Goal: Transaction & Acquisition: Purchase product/service

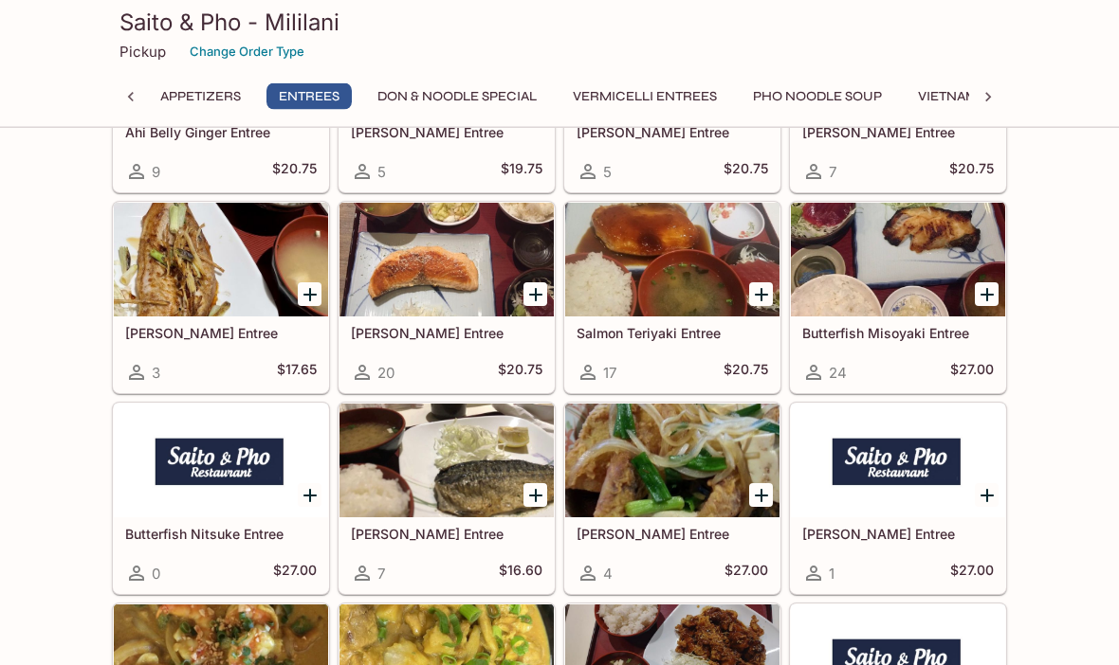
scroll to position [1678, 0]
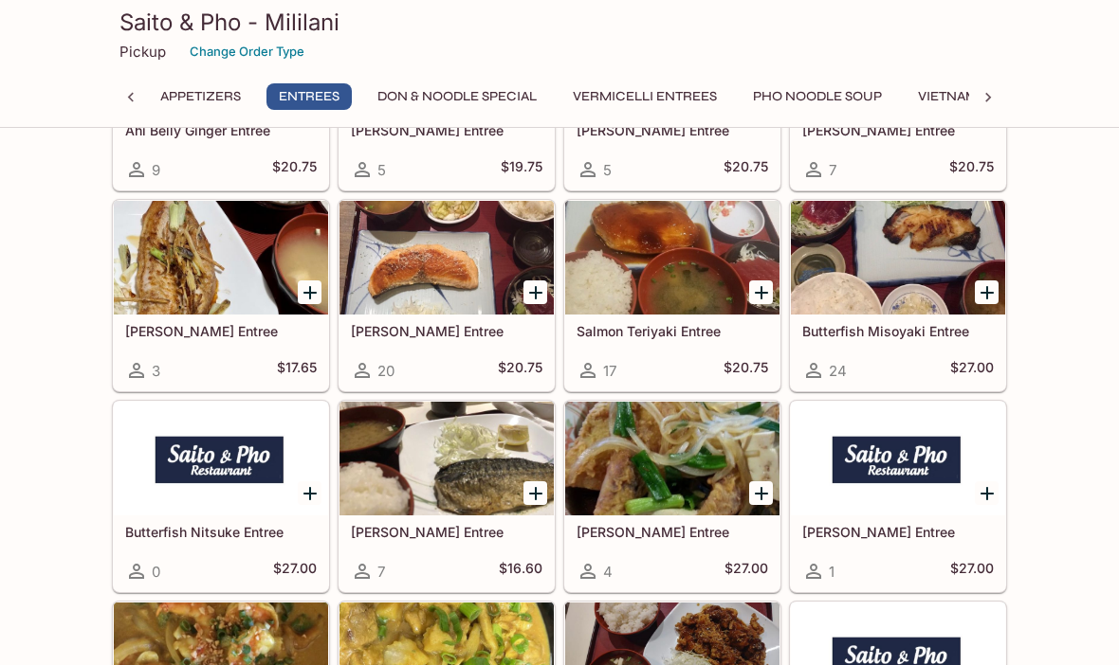
click at [451, 555] on div "[PERSON_NAME] Entree 7 $16.60" at bounding box center [446, 554] width 214 height 76
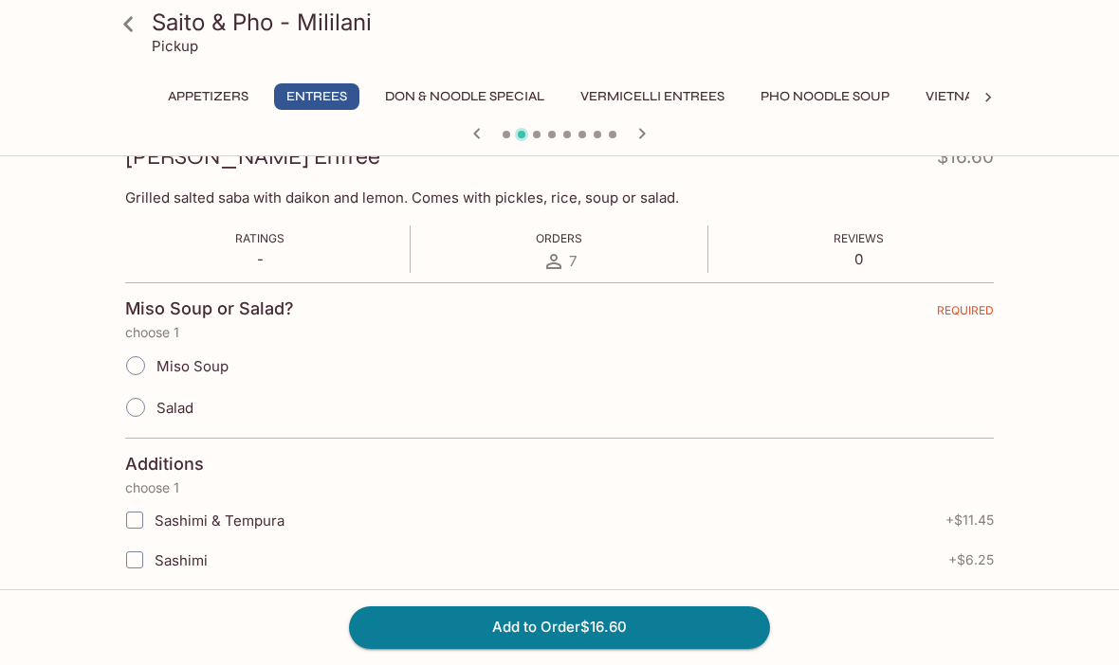
scroll to position [288, 0]
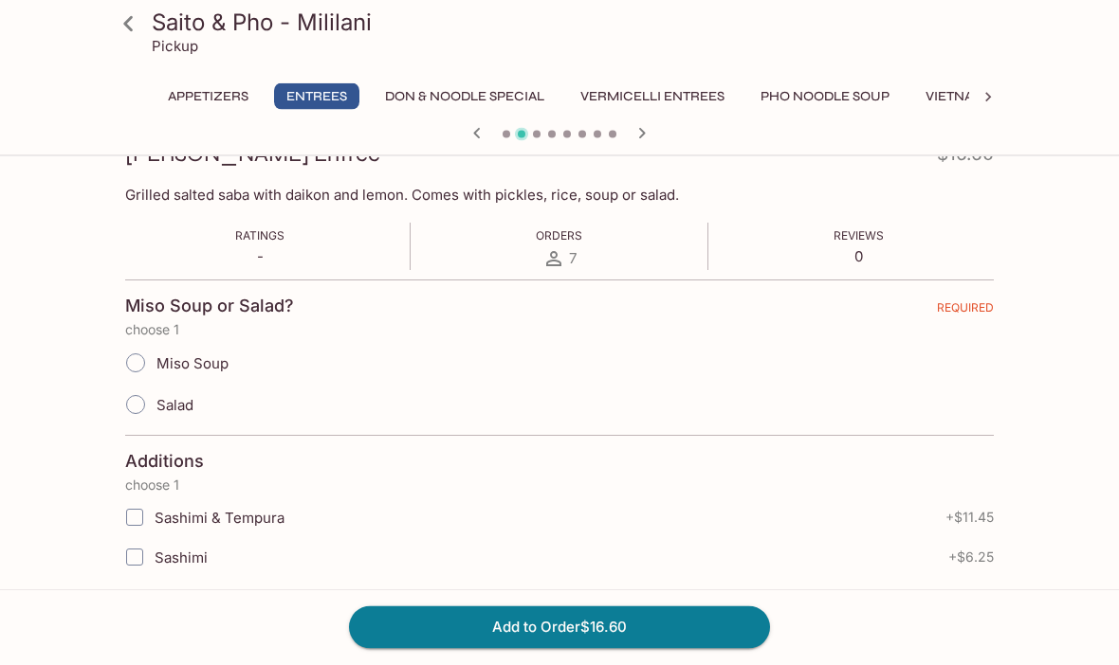
click at [153, 363] on input "Miso Soup" at bounding box center [136, 364] width 40 height 40
radio input "true"
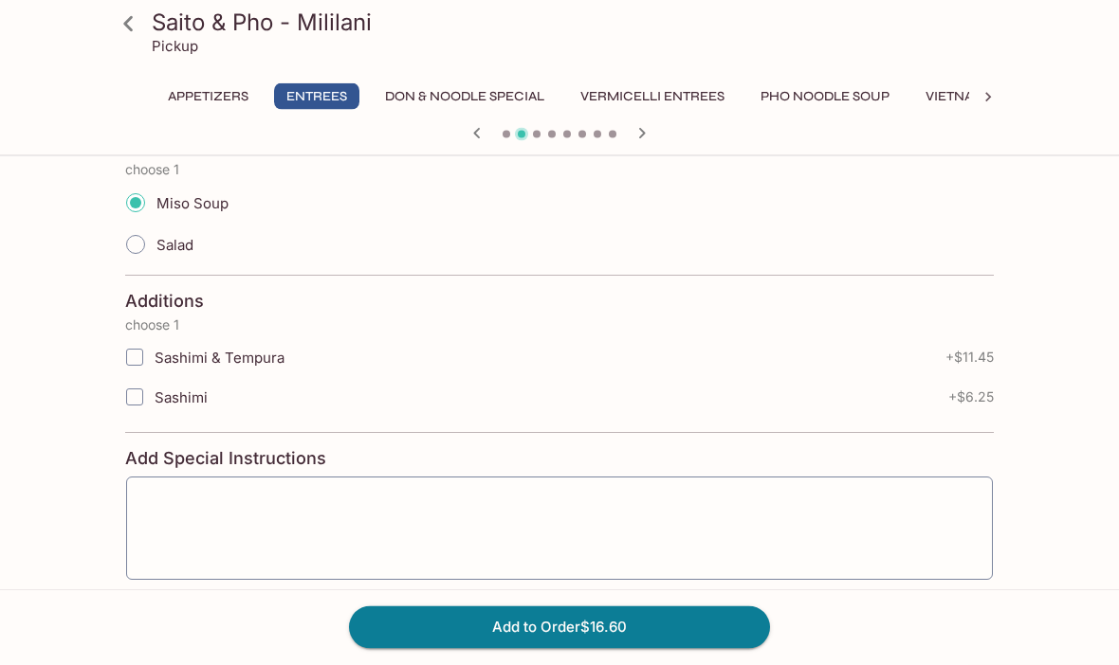
scroll to position [494, 0]
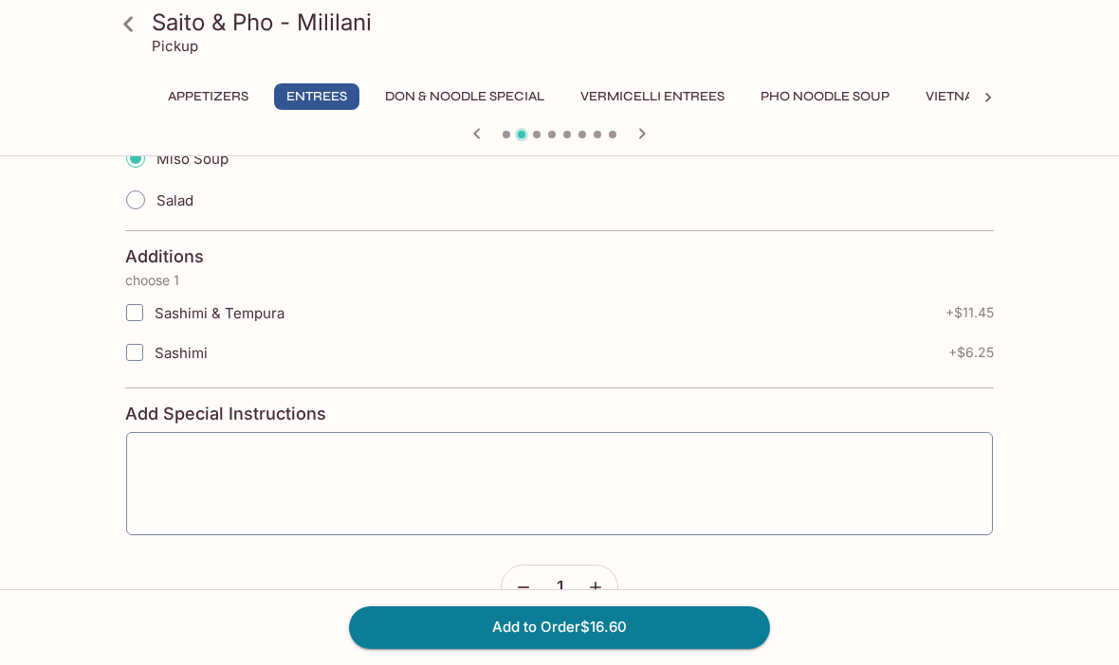
click at [688, 648] on button "Add to Order $16.60" at bounding box center [559, 628] width 421 height 42
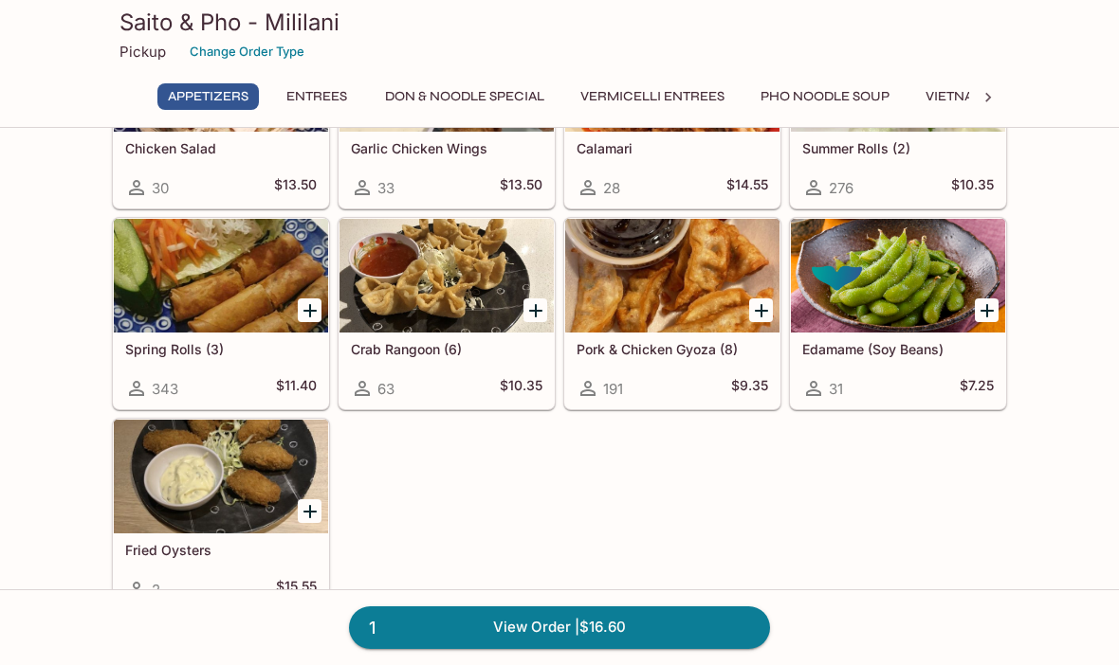
scroll to position [201, 0]
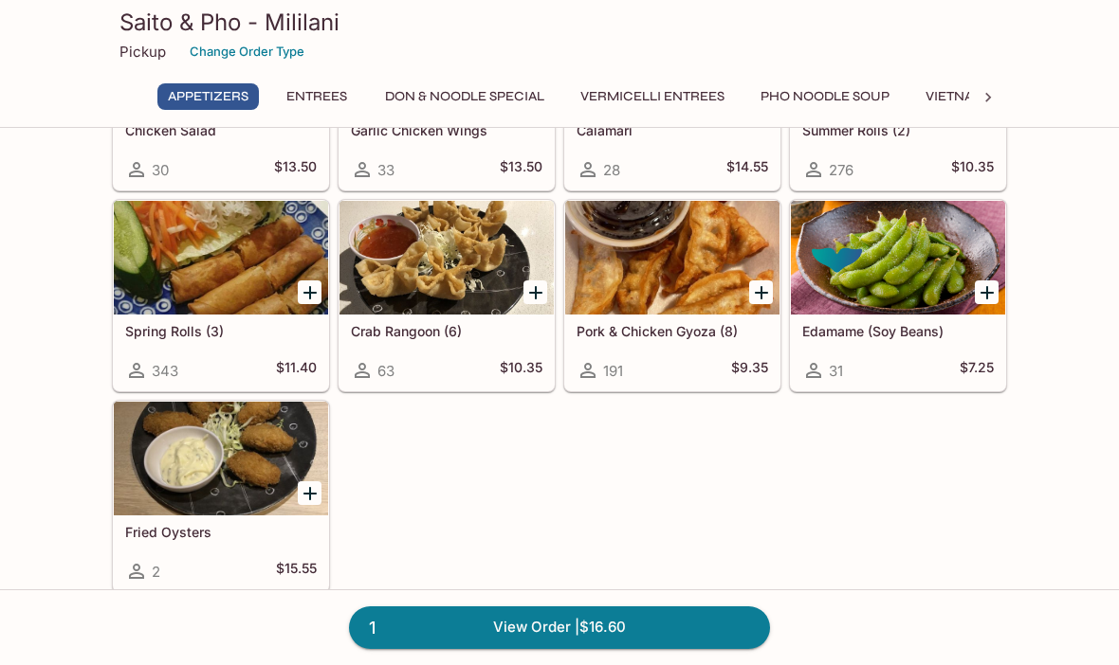
click at [716, 648] on link "1 View Order | $16.60" at bounding box center [559, 628] width 421 height 42
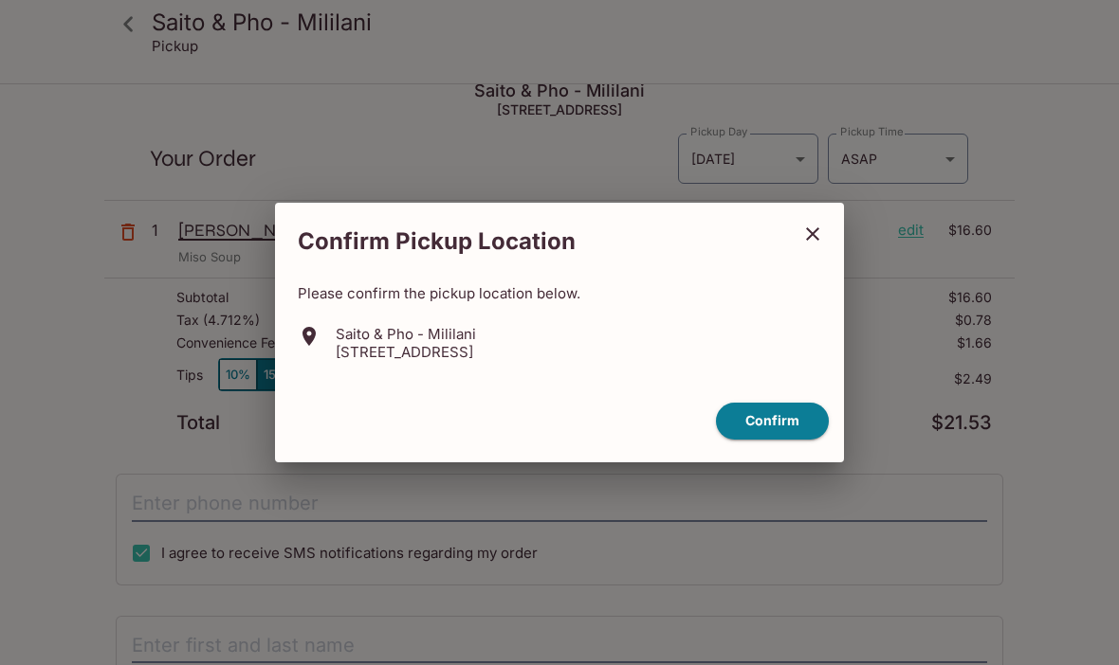
click at [776, 440] on button "Confirm" at bounding box center [772, 421] width 113 height 37
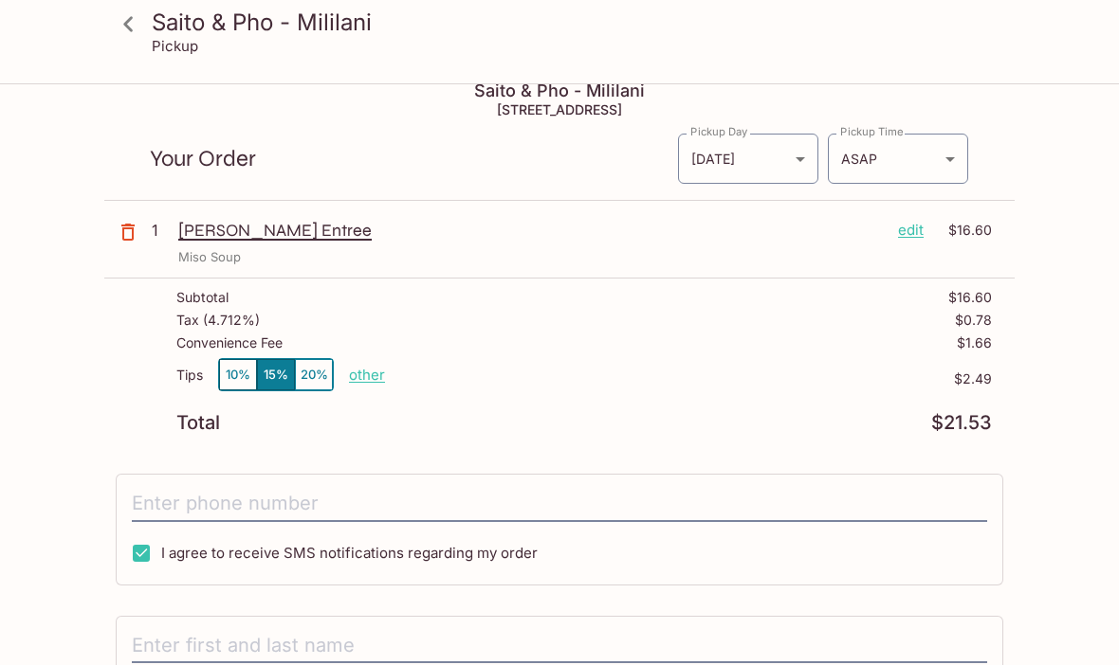
click at [376, 373] on p "other" at bounding box center [367, 375] width 36 height 18
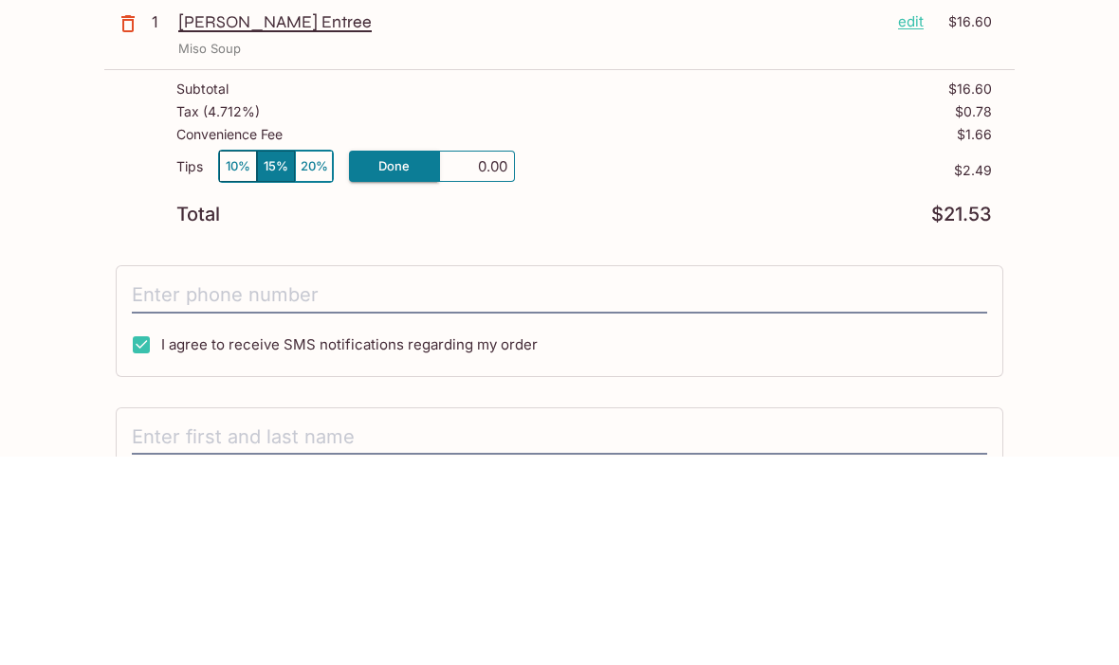
type input "0.00"
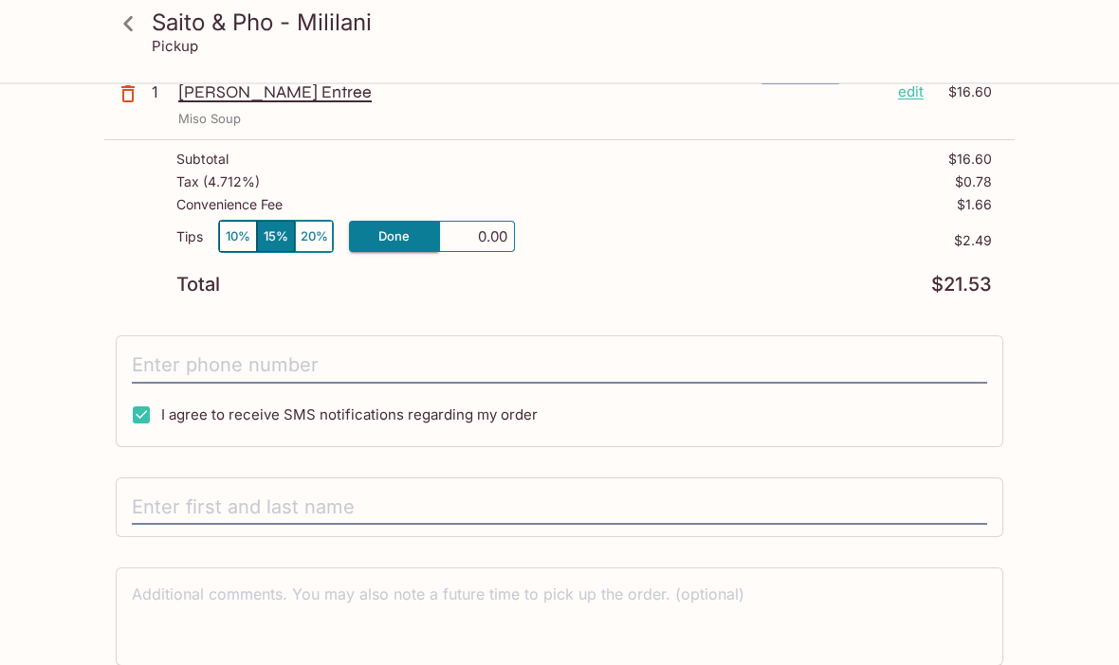
scroll to position [158, 0]
click at [136, 32] on icon at bounding box center [128, 24] width 33 height 33
